Goal: Information Seeking & Learning: Learn about a topic

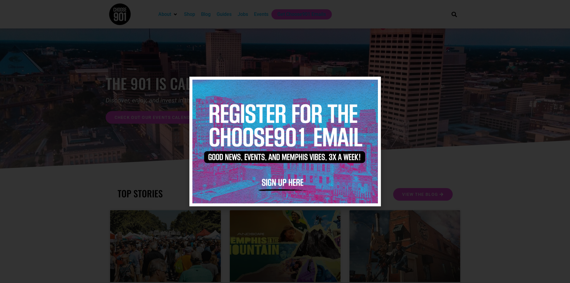
click at [373, 85] on icon "Close" at bounding box center [373, 85] width 4 height 4
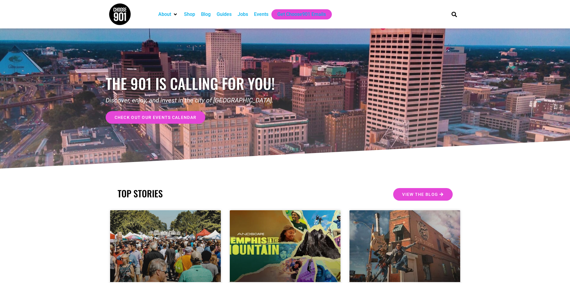
click at [241, 14] on div "Jobs" at bounding box center [243, 14] width 10 height 7
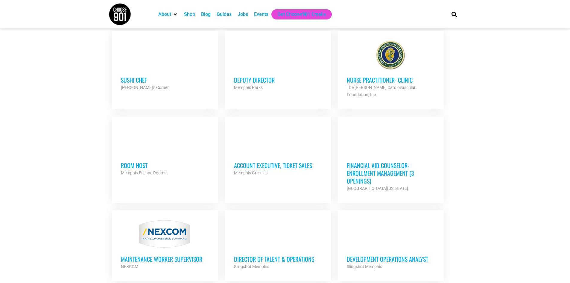
scroll to position [479, 0]
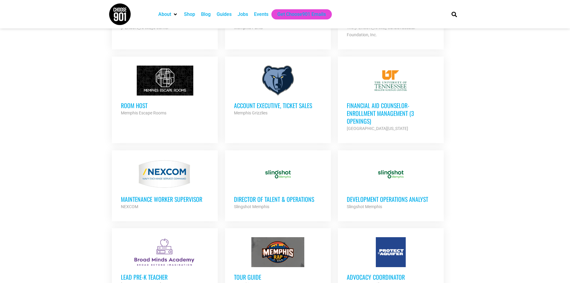
click at [414, 175] on div at bounding box center [391, 174] width 88 height 30
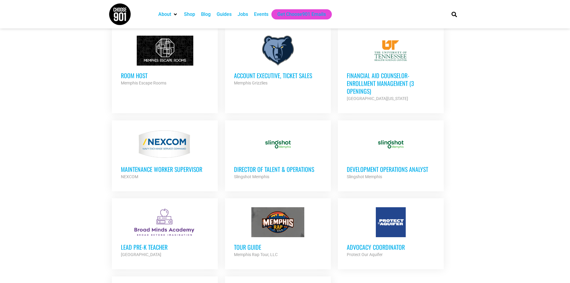
click at [307, 165] on h3 "Director of Talent & Operations" at bounding box center [278, 169] width 88 height 8
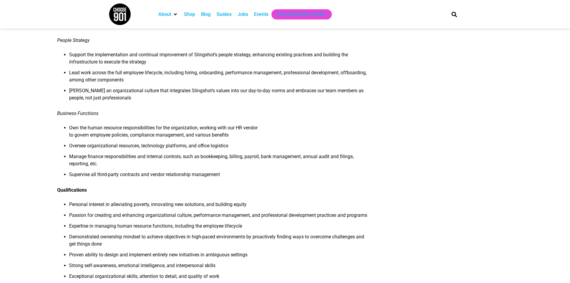
scroll to position [210, 0]
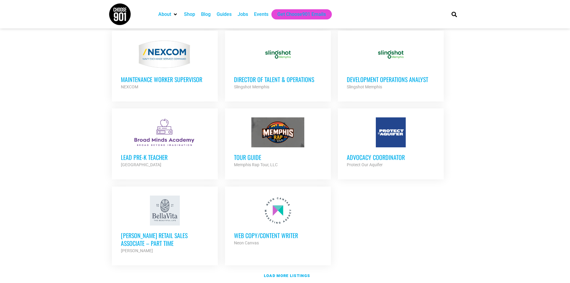
scroll to position [629, 0]
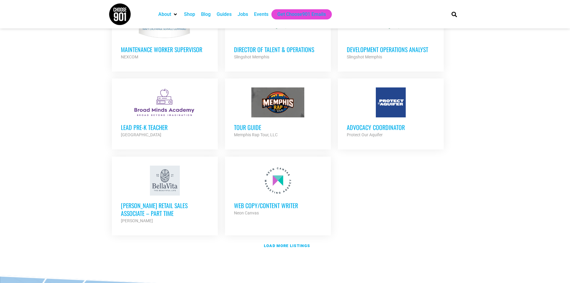
click at [393, 131] on div "Protect Our Aquifer" at bounding box center [391, 134] width 88 height 7
click at [295, 243] on strong "Load more listings" at bounding box center [287, 245] width 46 height 4
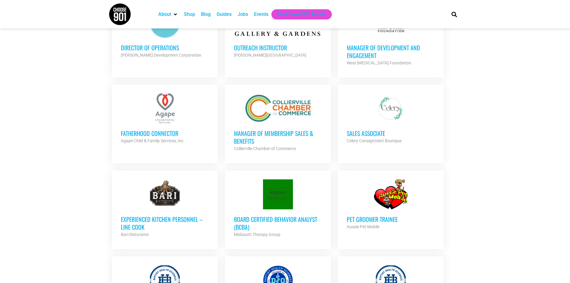
scroll to position [988, 0]
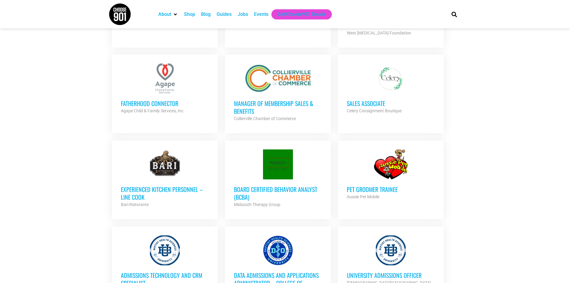
click at [274, 185] on h3 "Board Certified Behavior Analyst (BCBA)" at bounding box center [278, 193] width 88 height 16
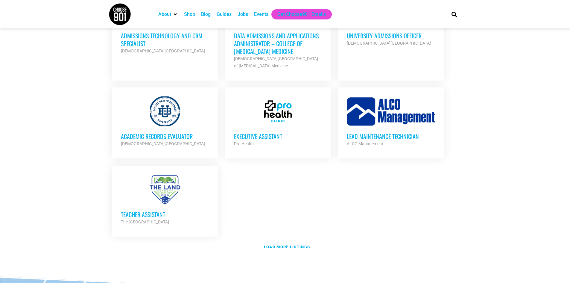
scroll to position [1287, 0]
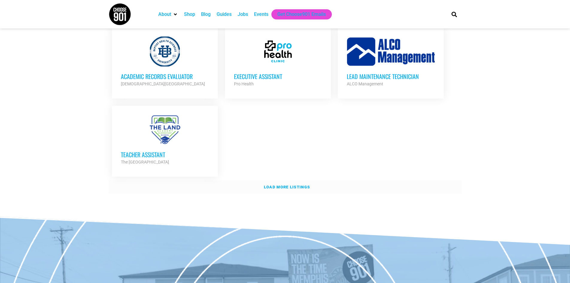
click at [281, 180] on link "Load more listings" at bounding box center [285, 187] width 353 height 14
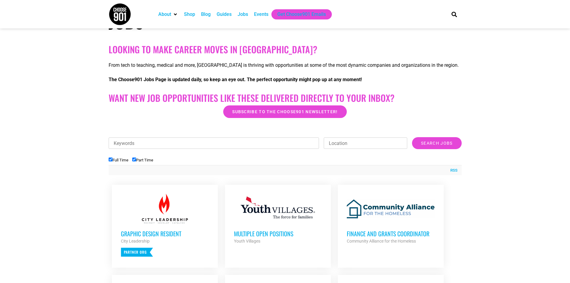
scroll to position [0, 0]
